Goal: Task Accomplishment & Management: Use online tool/utility

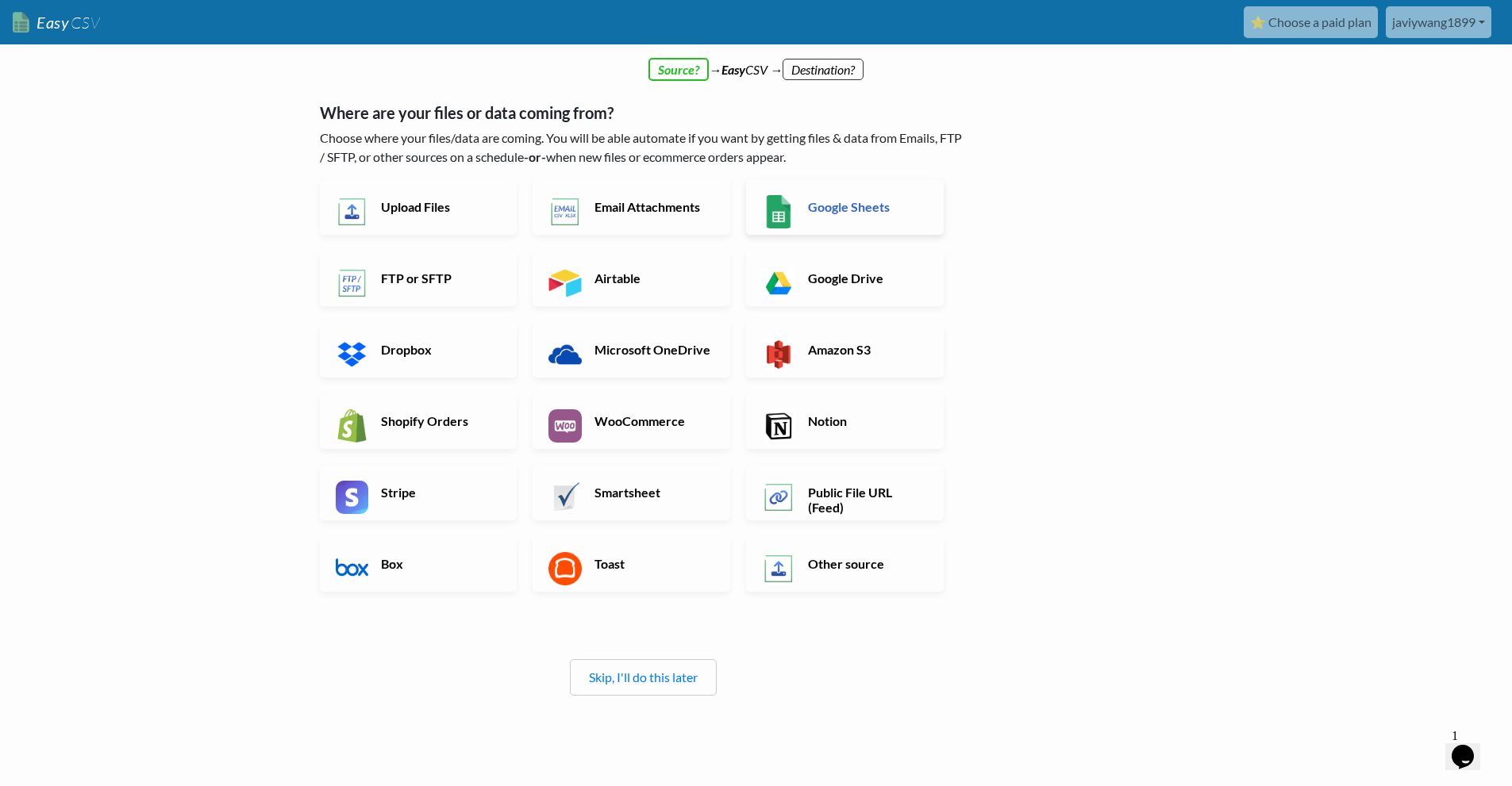
click at [836, 212] on h6 "Google Sheets" at bounding box center [866, 206] width 125 height 15
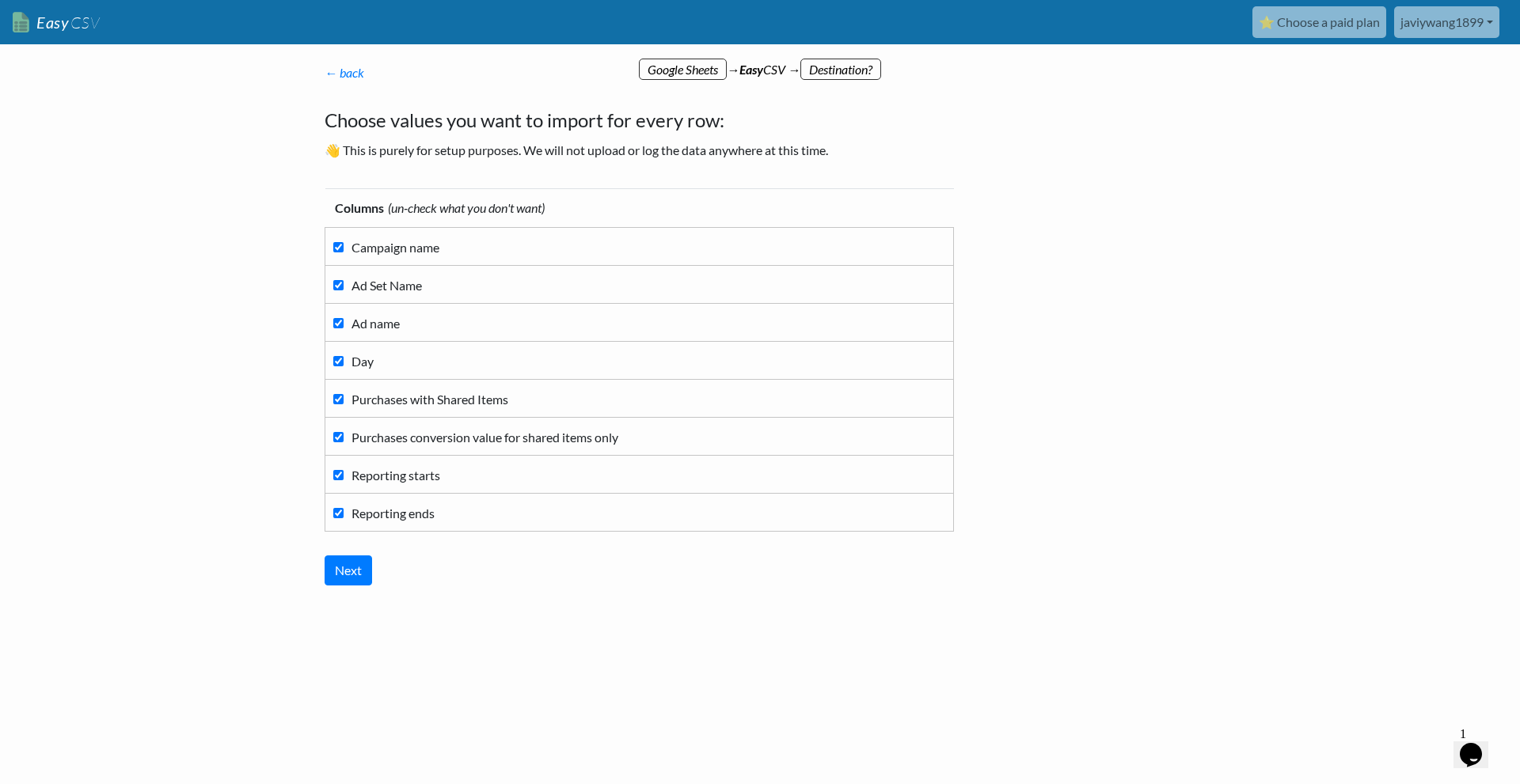
click at [341, 510] on input "Reporting ends" at bounding box center [338, 513] width 10 height 10
checkbox input "false"
click at [334, 478] on input "Reporting starts" at bounding box center [338, 475] width 10 height 10
checkbox input "false"
click at [60, 23] on link "Easy CSV" at bounding box center [56, 22] width 87 height 32
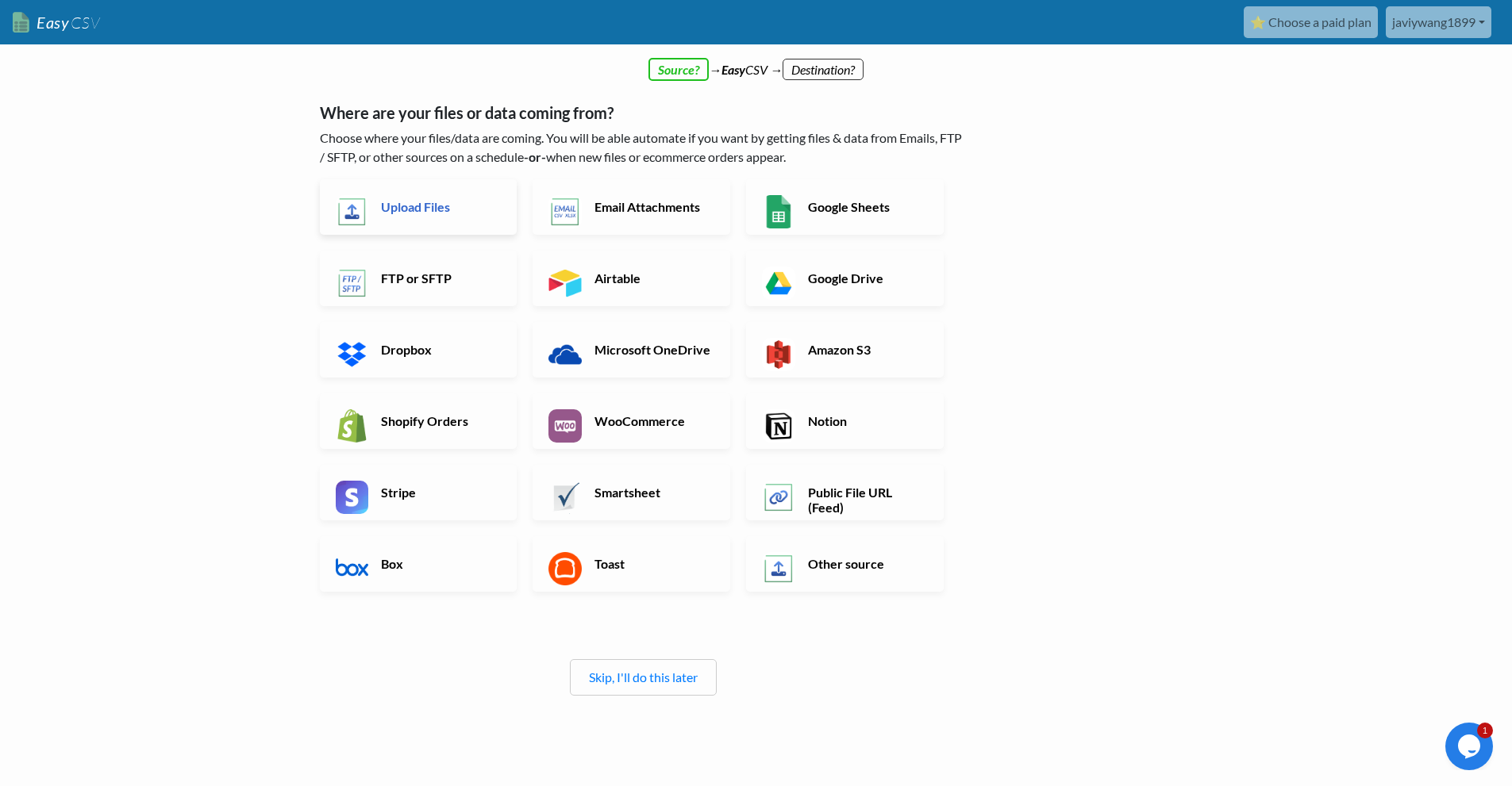
click at [441, 209] on h6 "Upload Files" at bounding box center [439, 206] width 125 height 15
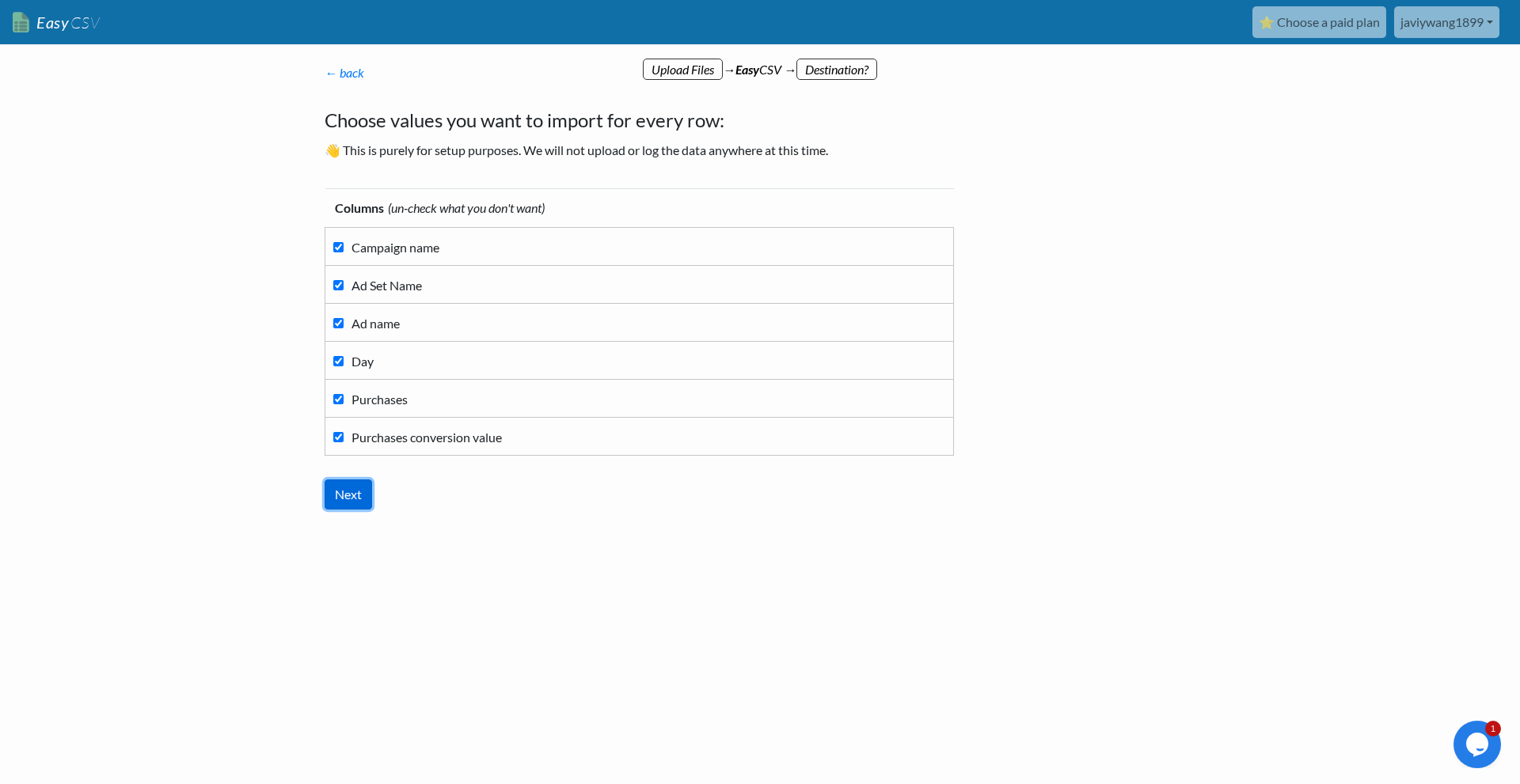
click at [353, 487] on input "Next" at bounding box center [348, 494] width 47 height 30
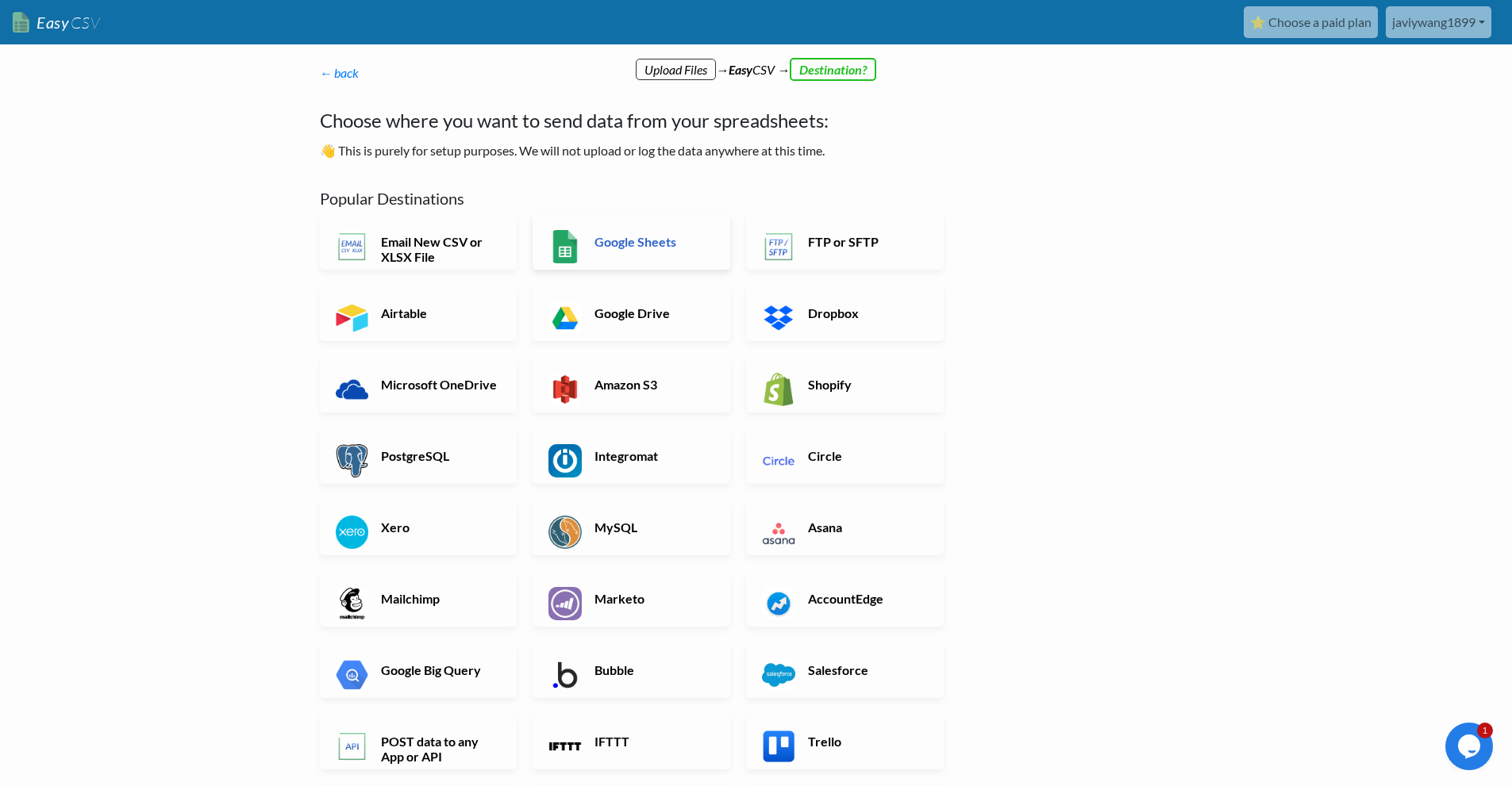
click at [634, 255] on link "Google Sheets" at bounding box center [631, 241] width 197 height 55
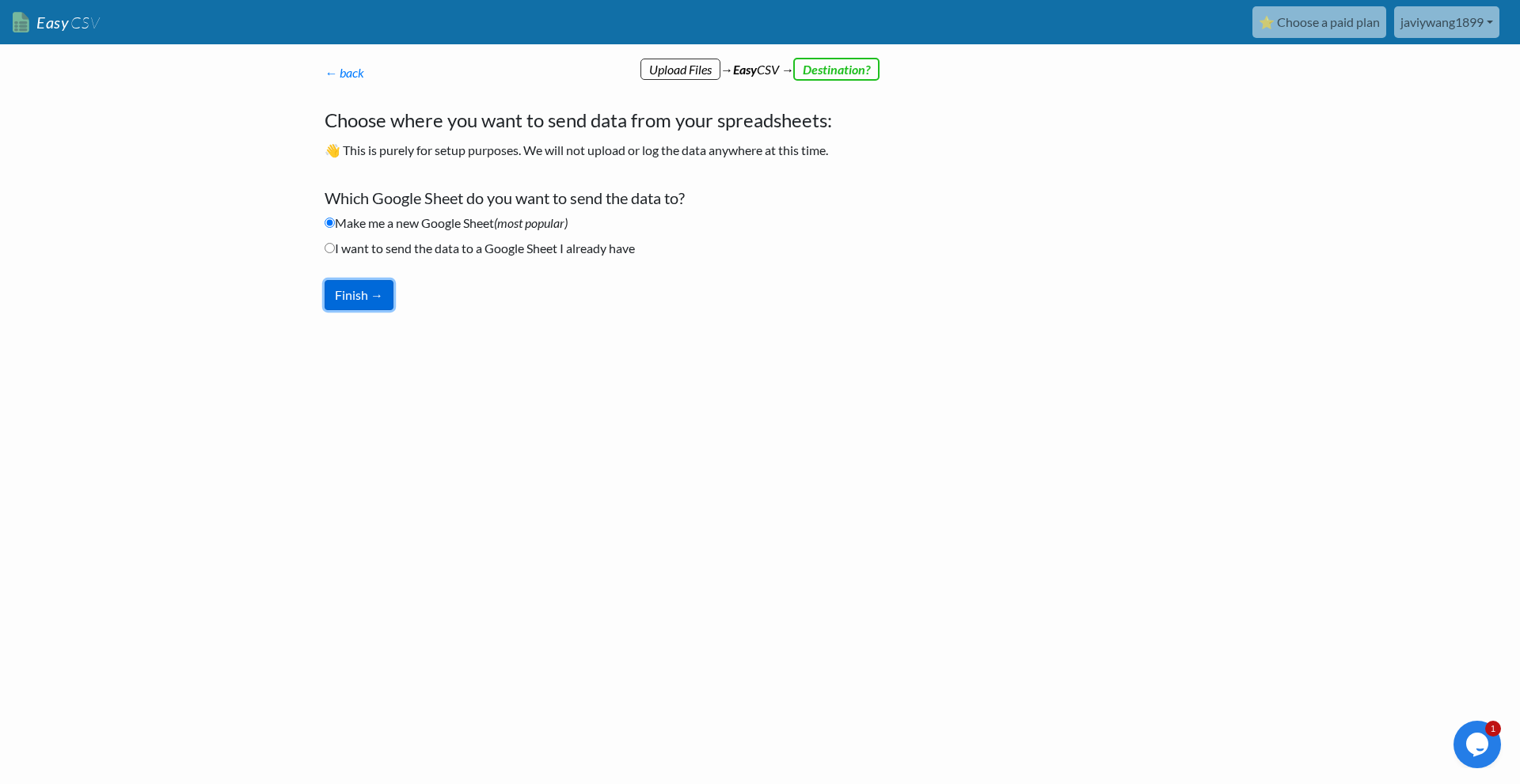
click at [365, 292] on button "Finish →" at bounding box center [359, 294] width 69 height 30
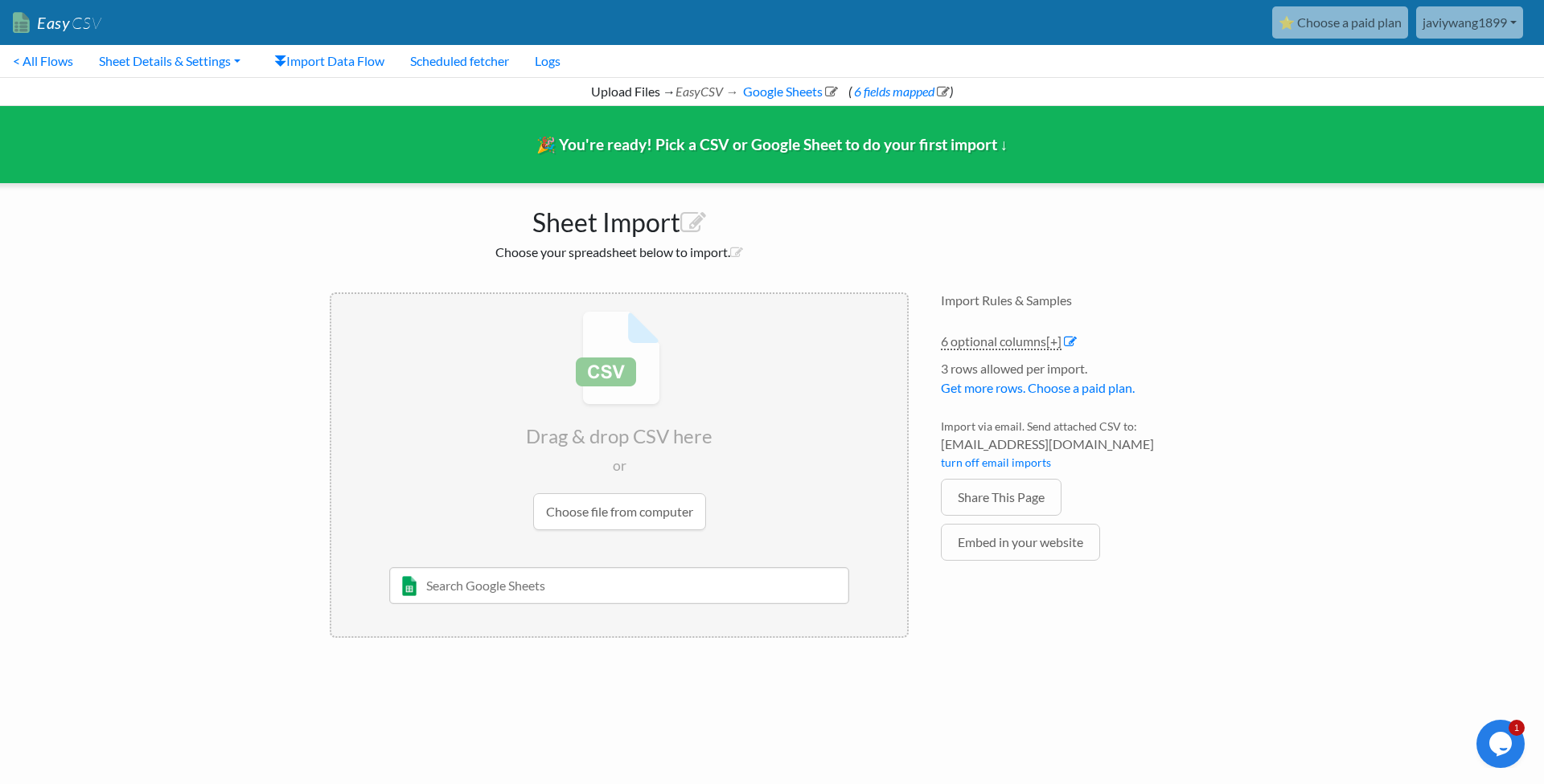
click at [533, 567] on input "text" at bounding box center [619, 585] width 461 height 37
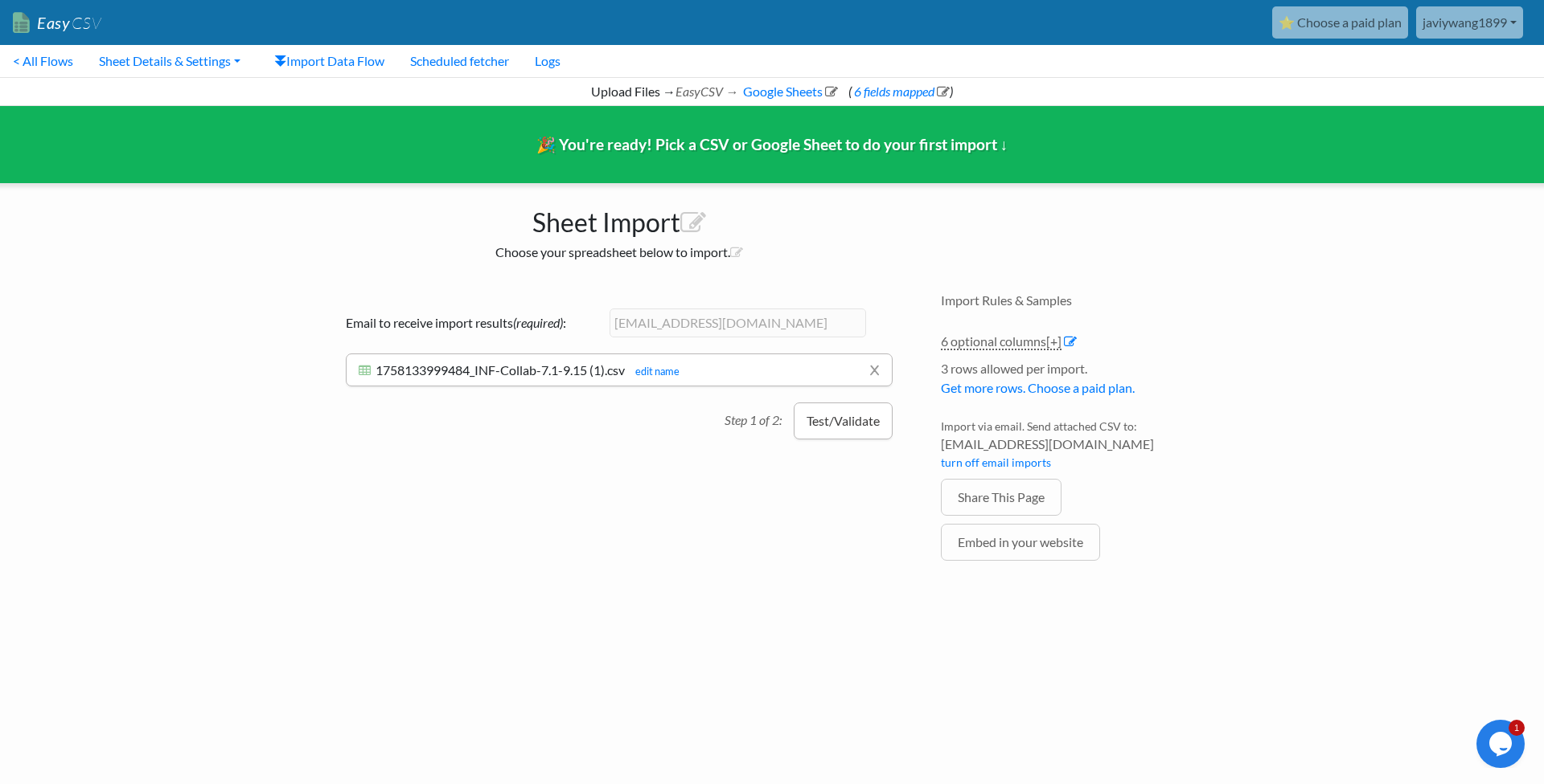
click at [837, 419] on button "Test/Validate" at bounding box center [842, 421] width 99 height 37
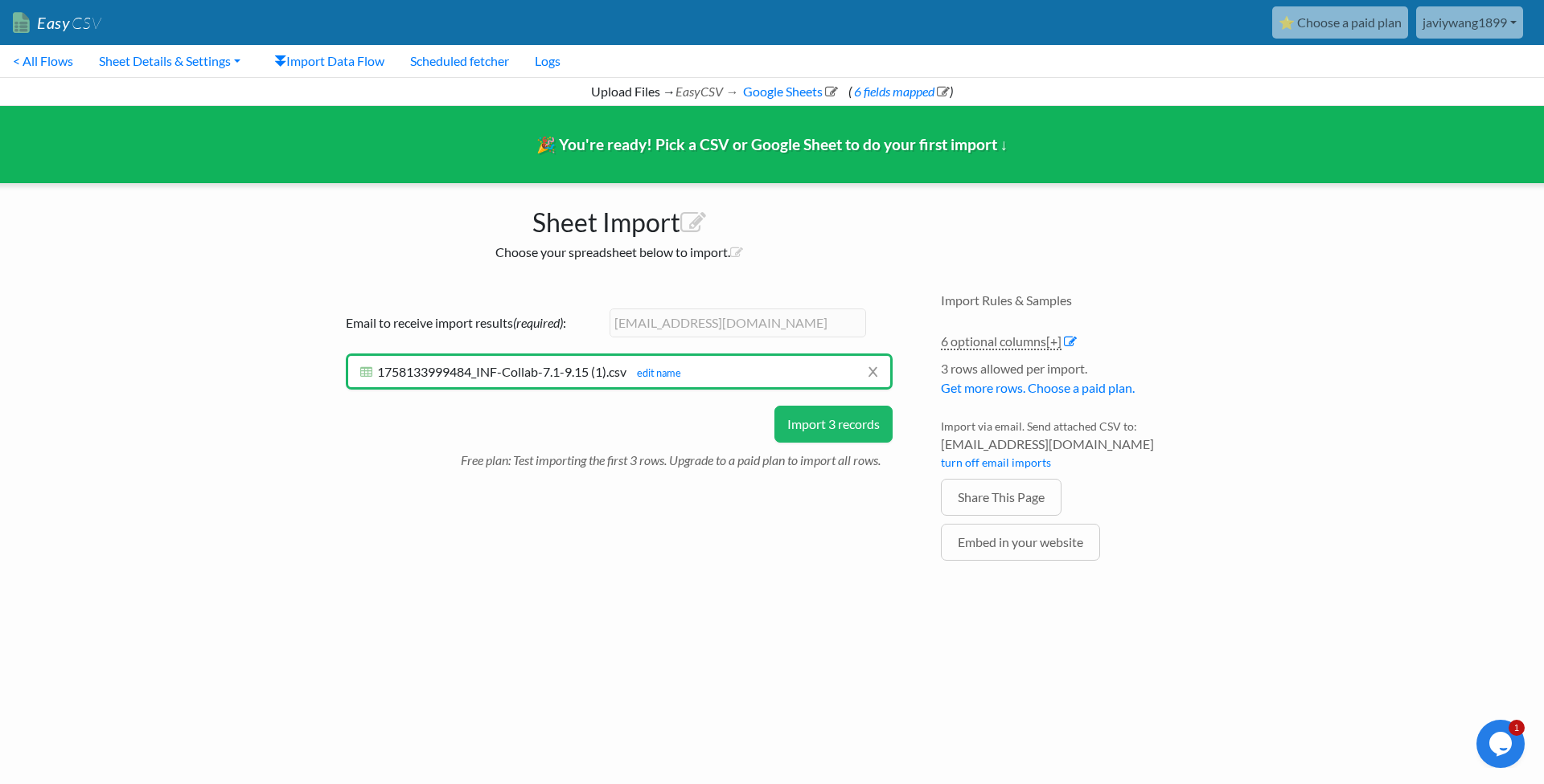
click at [817, 418] on button "Import 3 records" at bounding box center [833, 423] width 118 height 37
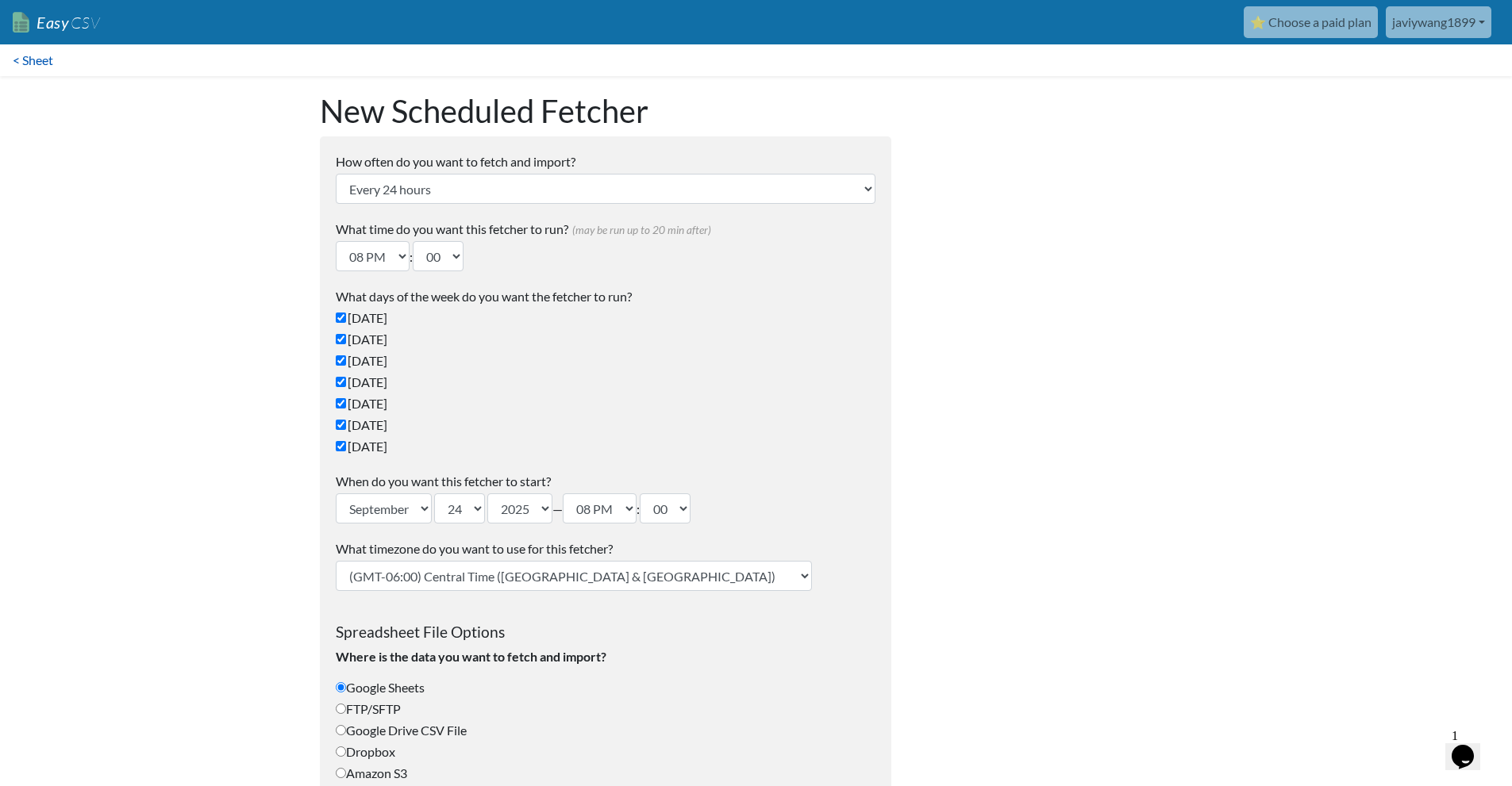
click at [29, 52] on link "< Sheet" at bounding box center [32, 59] width 65 height 31
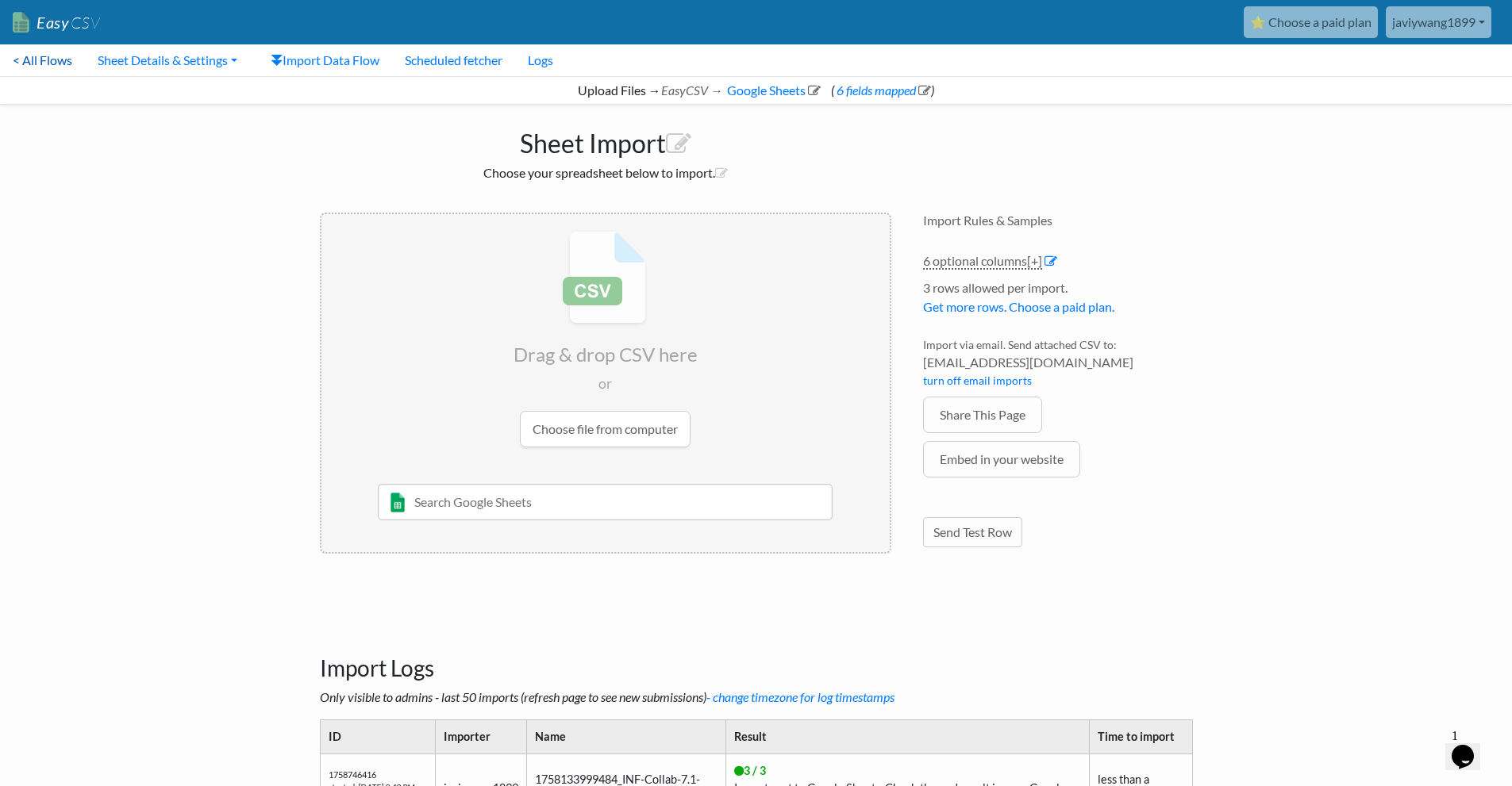
click at [48, 60] on link "< All Flows" at bounding box center [42, 59] width 85 height 31
click at [1016, 417] on link "Share This Page" at bounding box center [983, 415] width 119 height 37
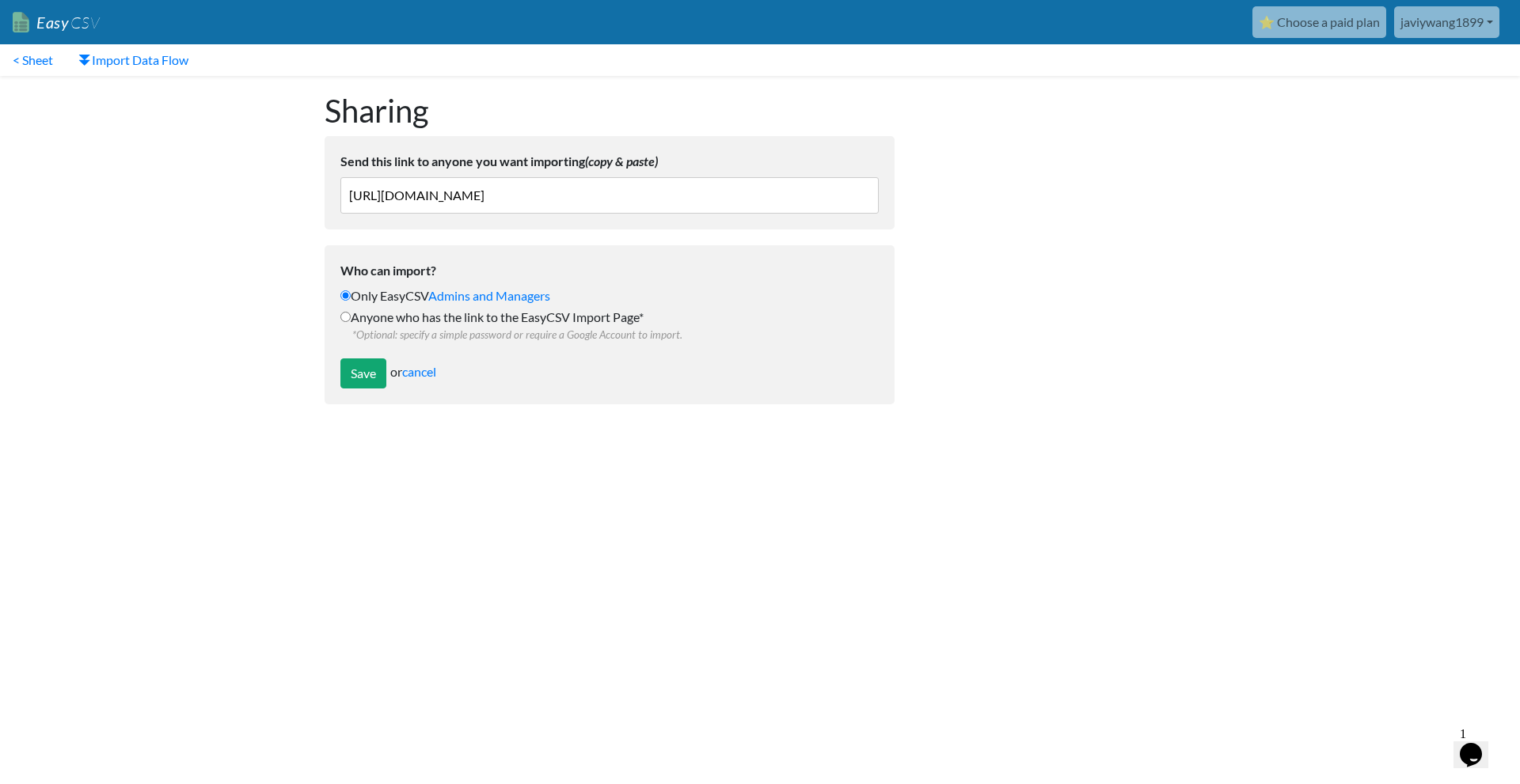
click at [513, 195] on input "[URL][DOMAIN_NAME]" at bounding box center [609, 195] width 538 height 36
click at [411, 323] on label "Anyone who has the link to the EasyCSV Import Page* *Optional: specify a simple…" at bounding box center [609, 325] width 538 height 35
click at [351, 322] on input "Anyone who has the link to the EasyCSV Import Page* *Optional: specify a simple…" at bounding box center [345, 317] width 10 height 10
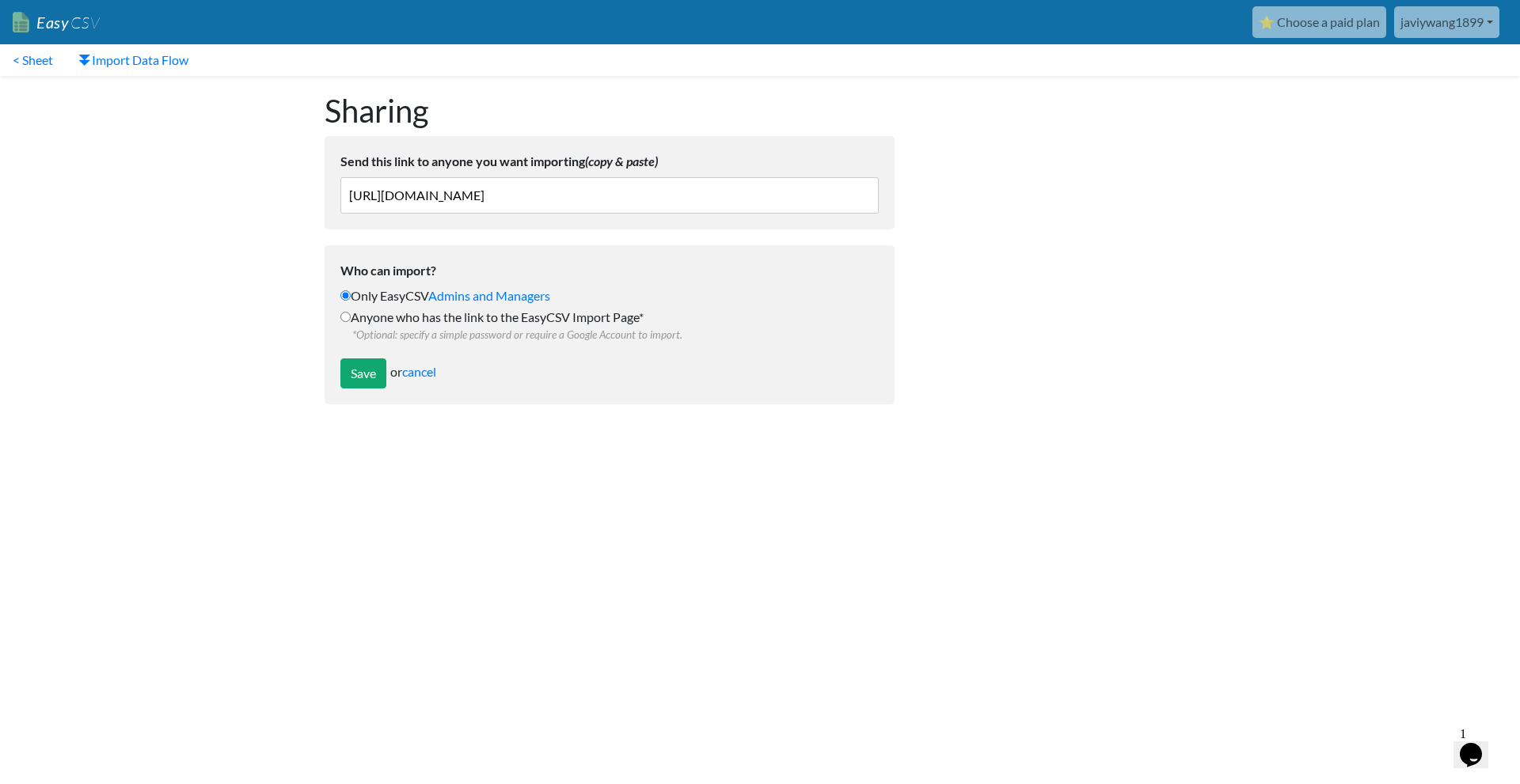
radio input "true"
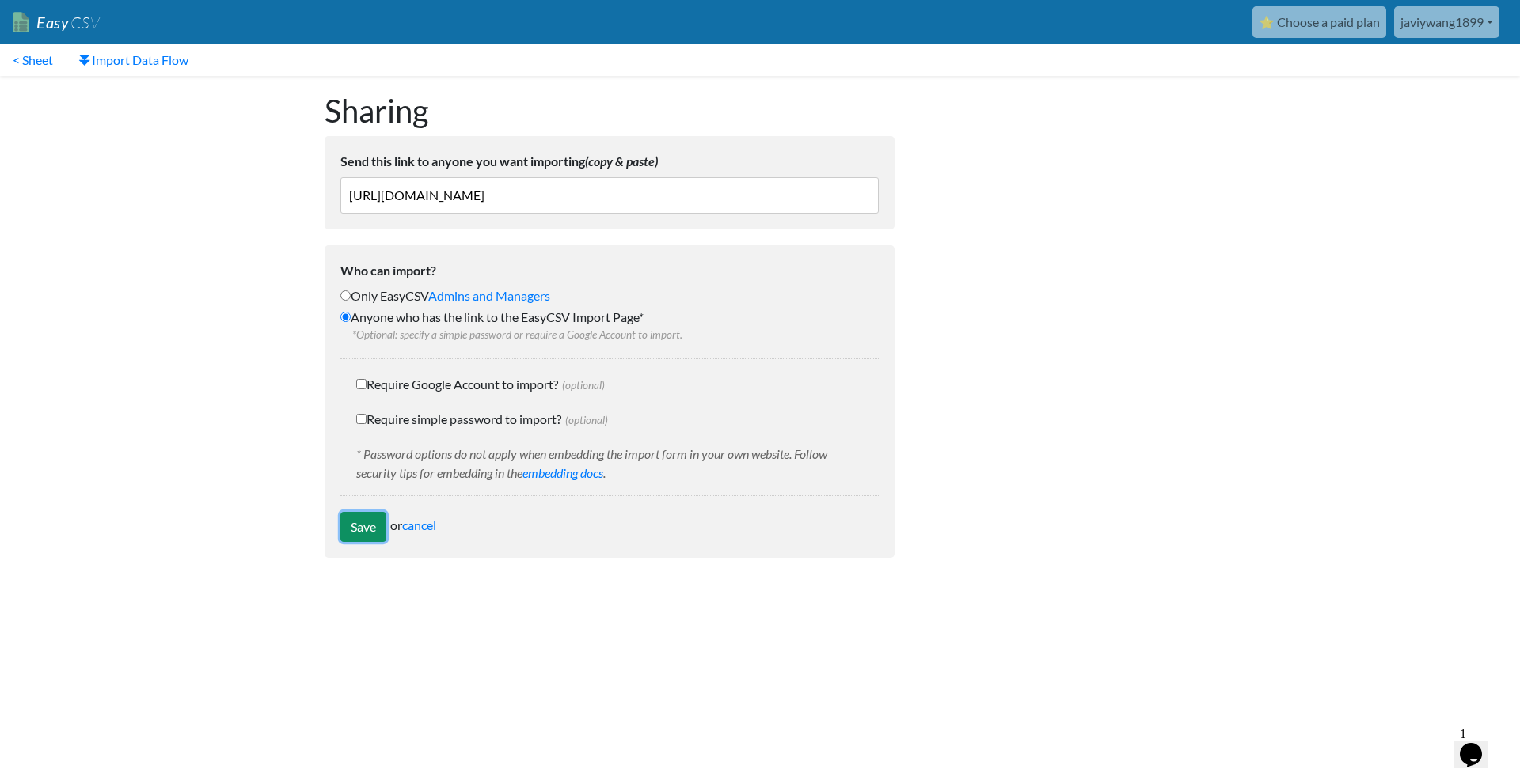
click at [353, 519] on input "Save" at bounding box center [363, 526] width 46 height 30
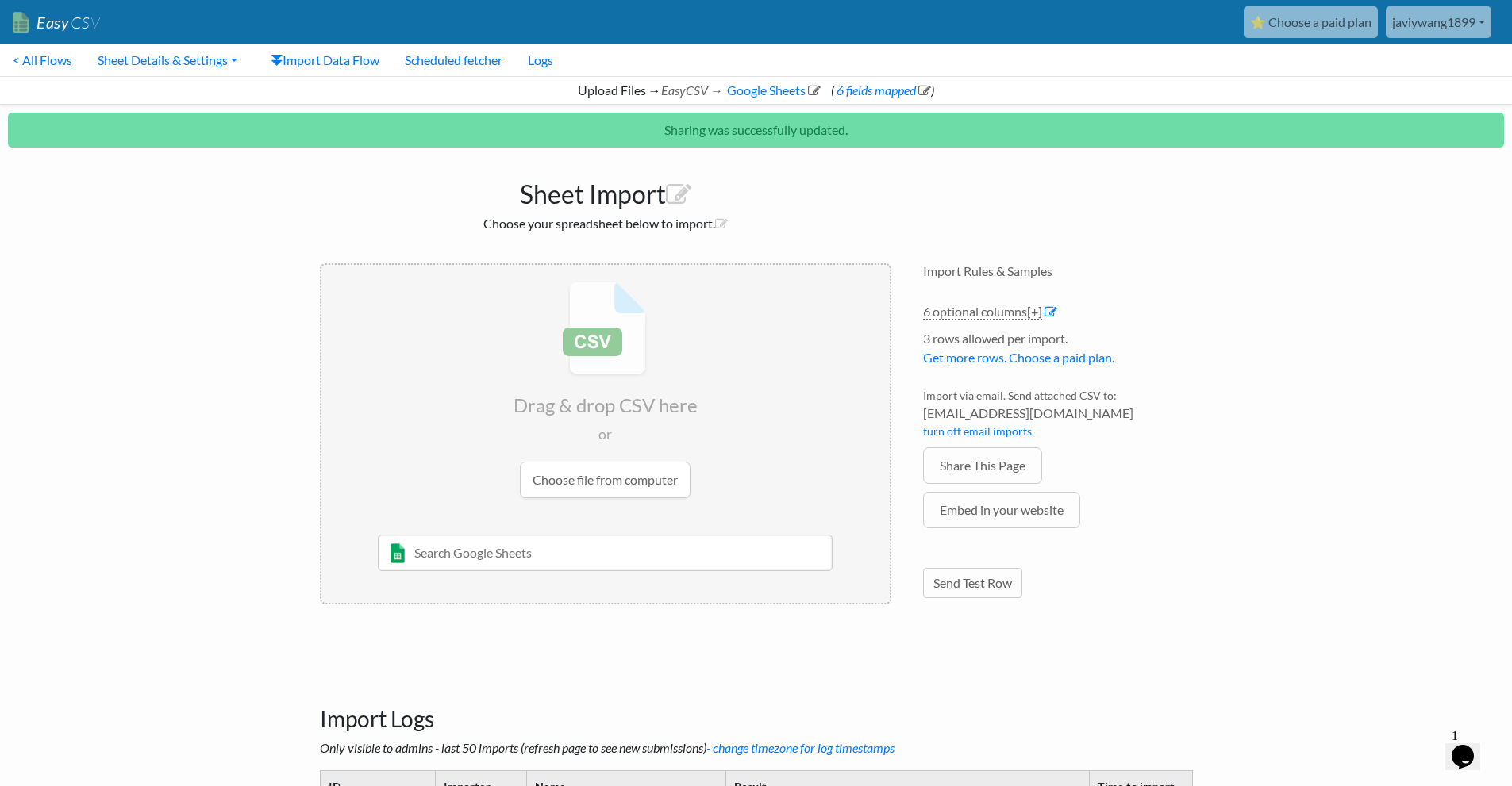
click at [988, 273] on h4 "Import Rules & Samples" at bounding box center [1057, 271] width 269 height 15
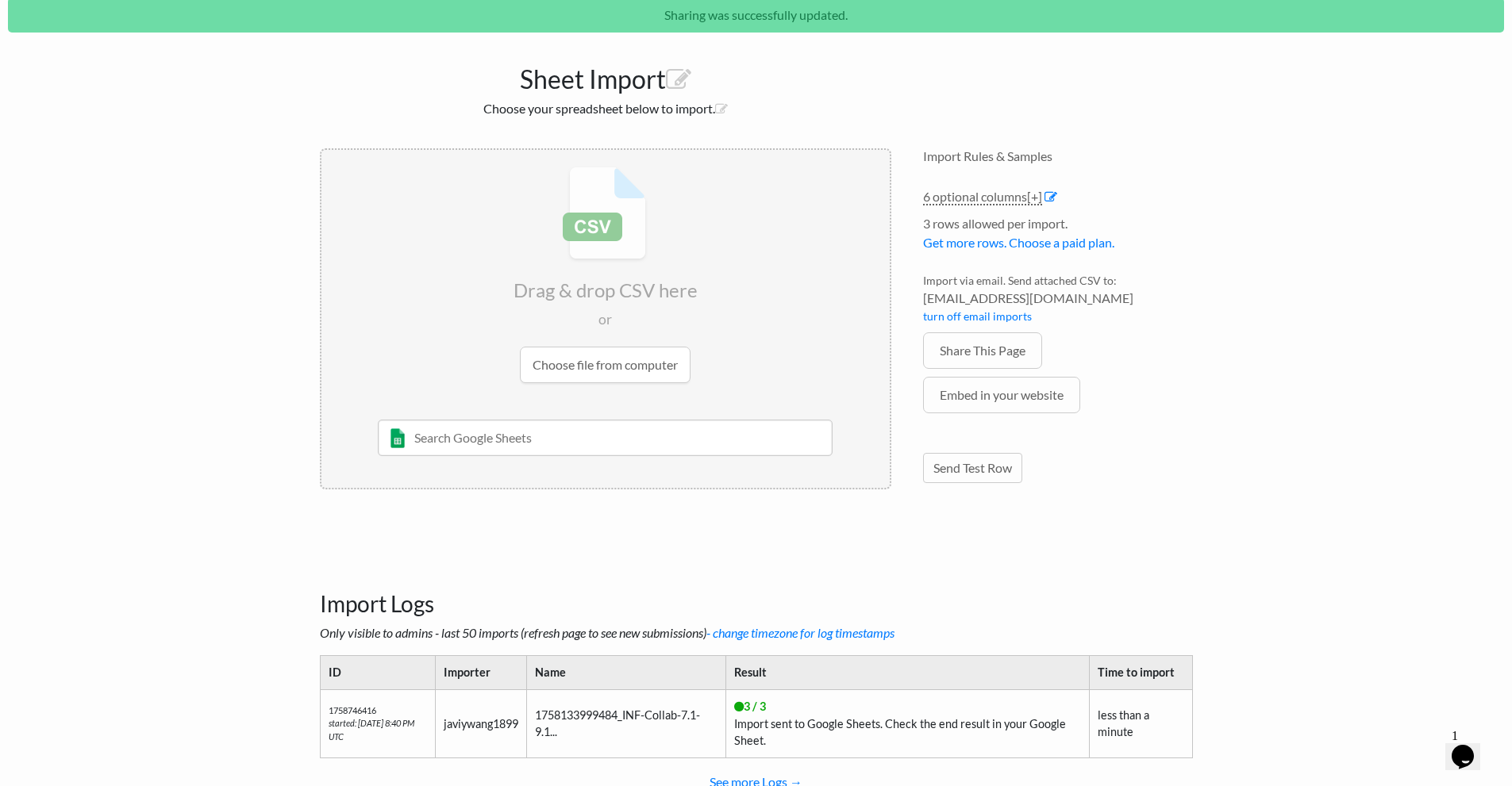
scroll to position [176, 0]
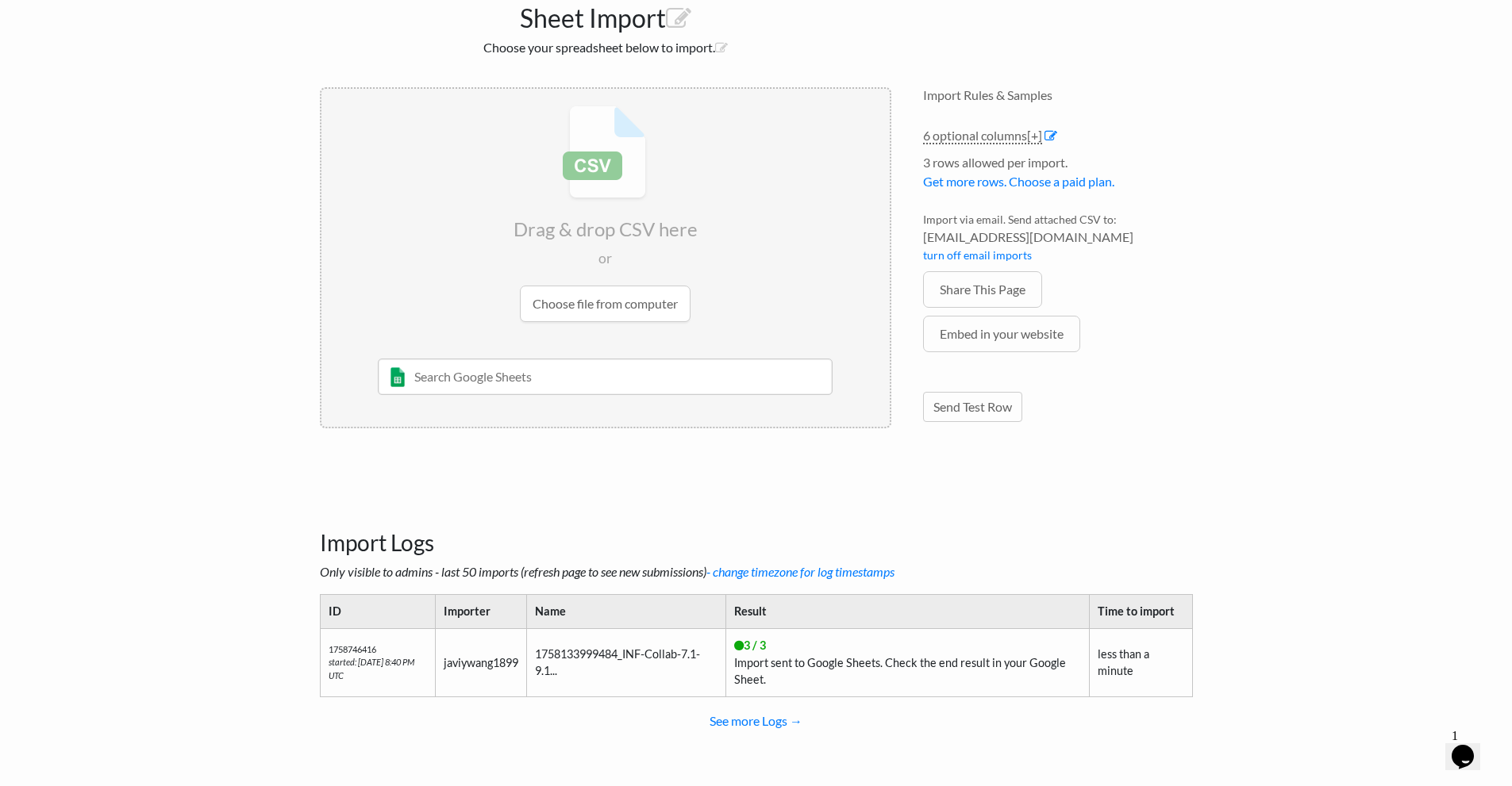
click at [610, 659] on td "1758133999484_INF-Collab-7.1-9.1..." at bounding box center [626, 662] width 199 height 68
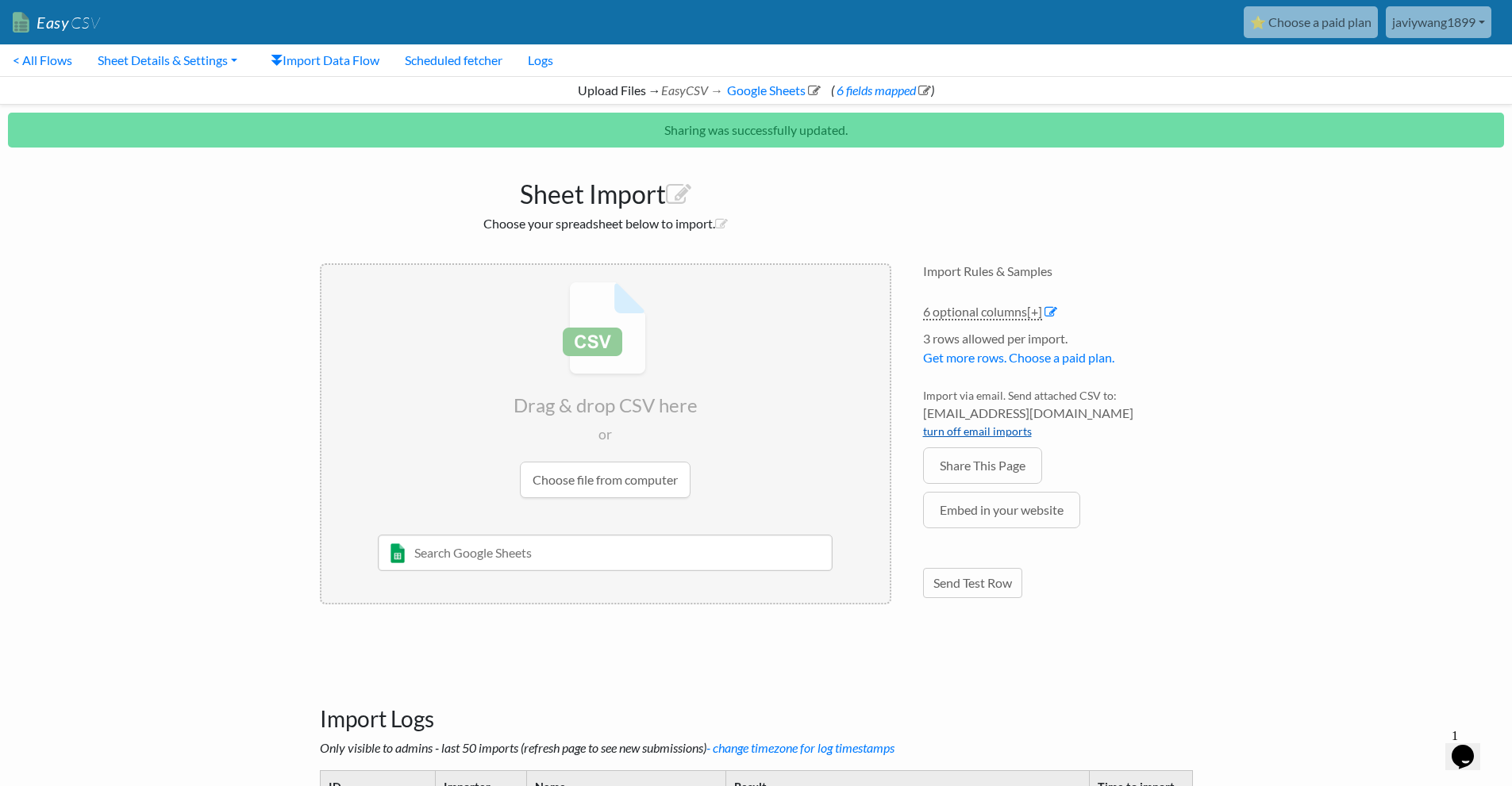
click at [1000, 428] on link "turn off email imports" at bounding box center [977, 431] width 109 height 14
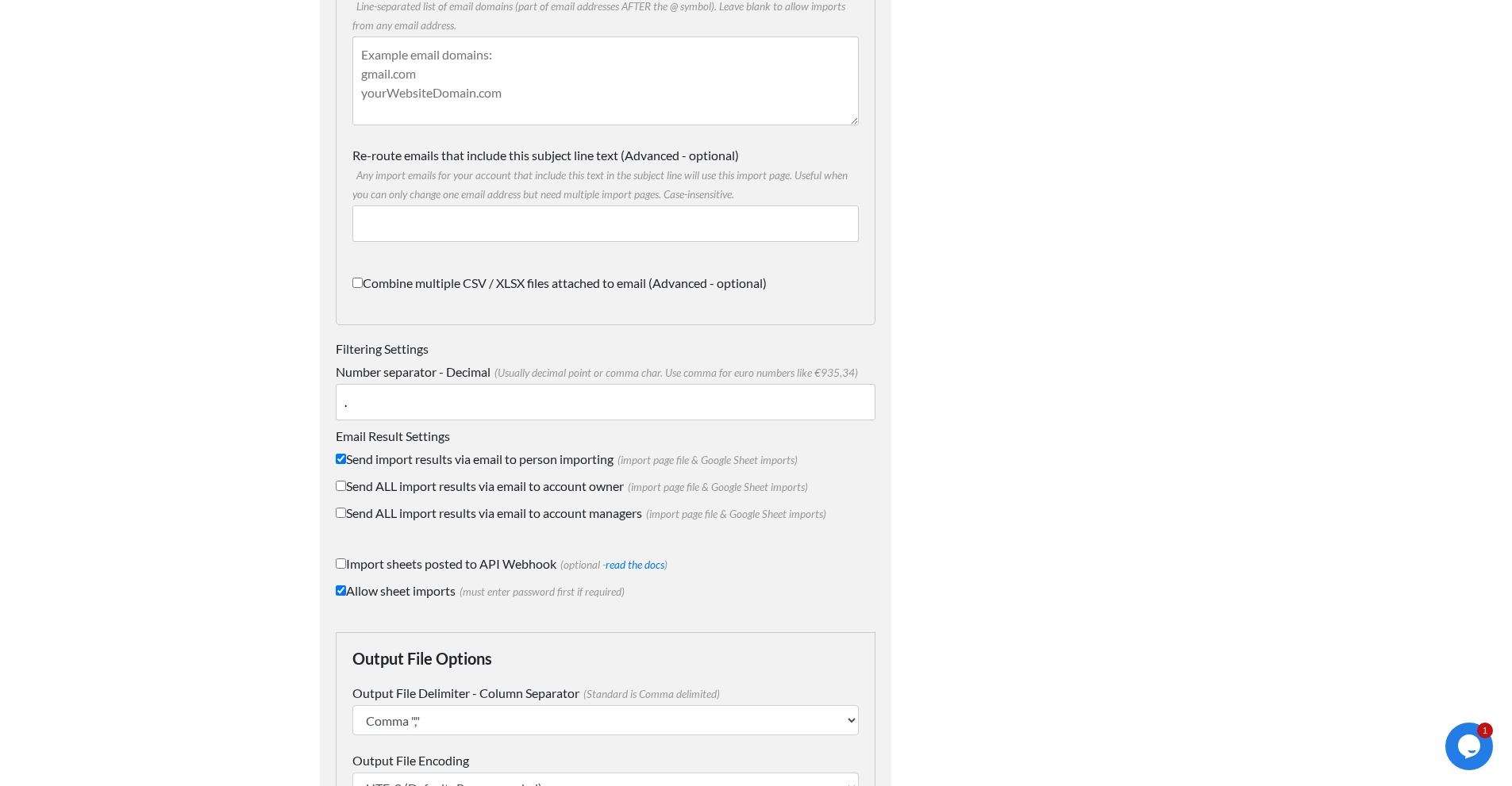
scroll to position [1990, 0]
